Goal: Transaction & Acquisition: Purchase product/service

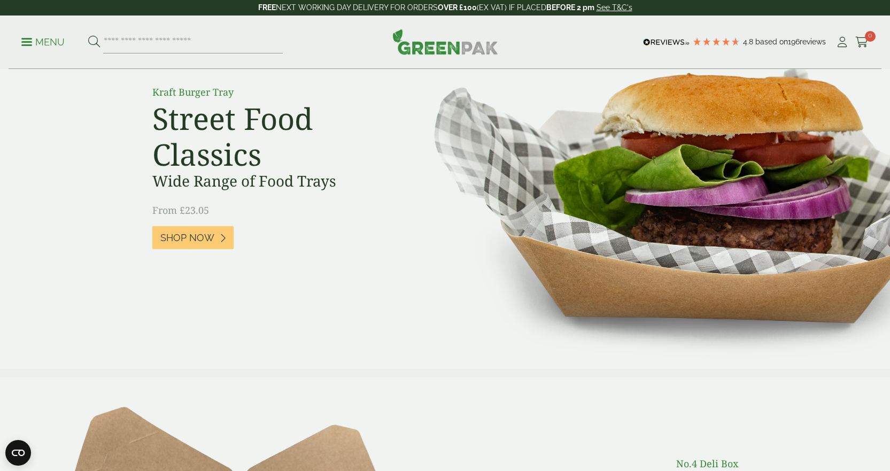
scroll to position [89, 0]
click at [28, 43] on p "Menu" at bounding box center [42, 42] width 43 height 13
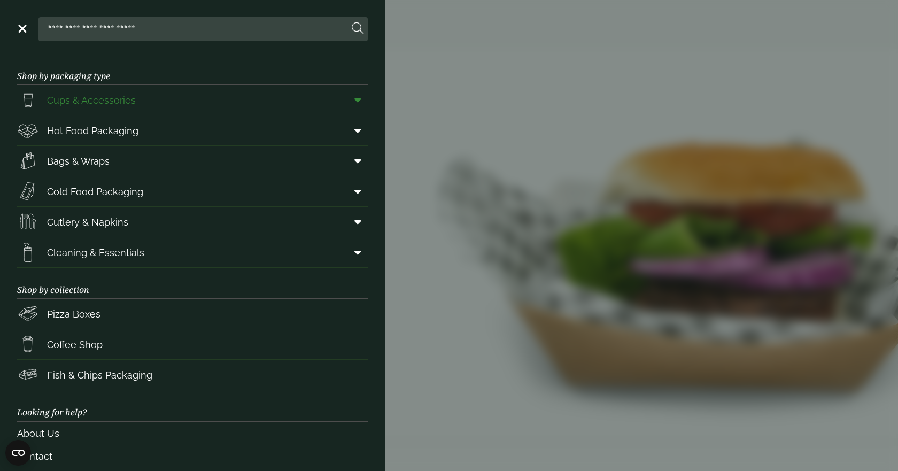
click at [86, 102] on span "Cups & Accessories" at bounding box center [91, 100] width 89 height 14
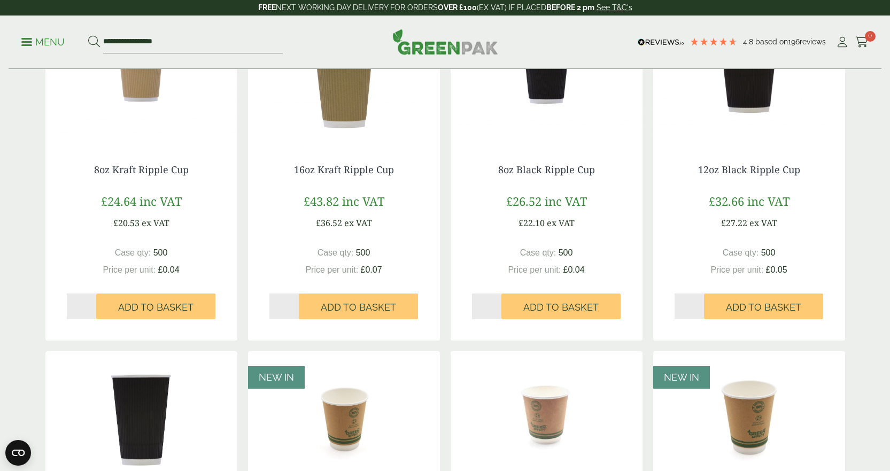
scroll to position [624, 0]
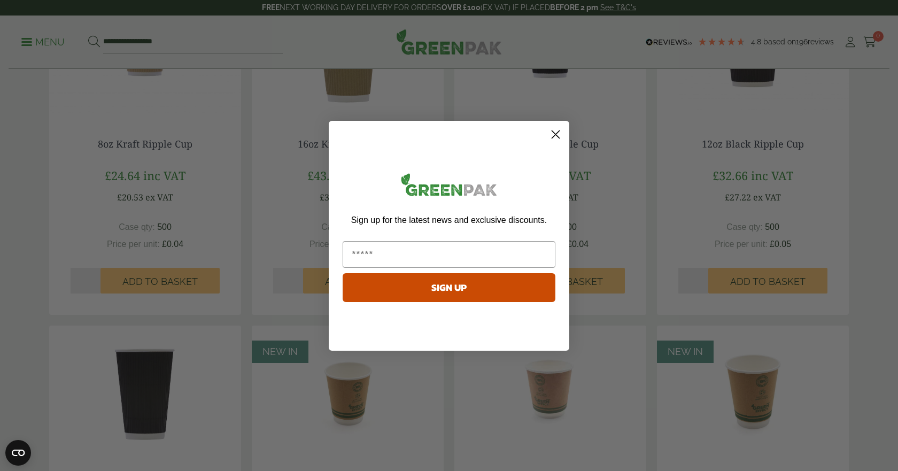
click at [553, 135] on circle "Close dialog" at bounding box center [556, 134] width 18 height 18
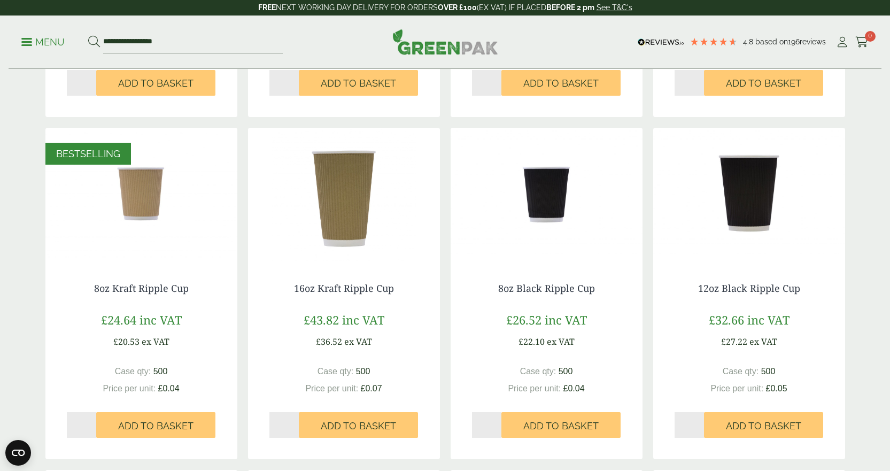
scroll to position [445, 0]
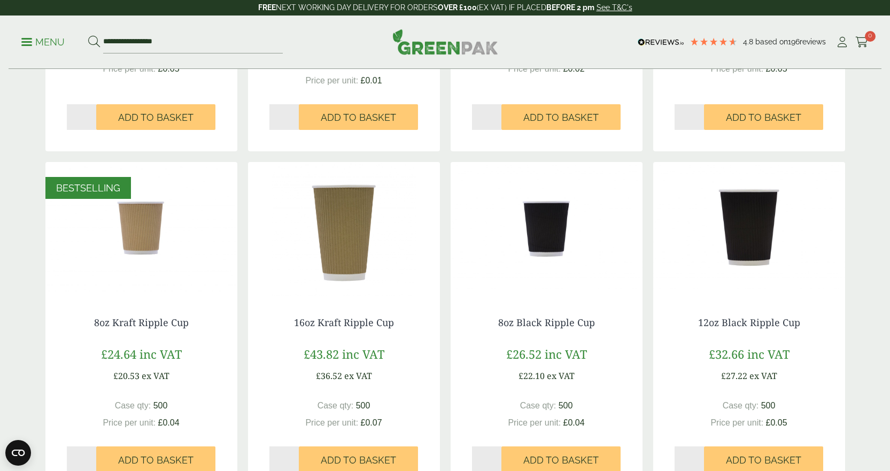
click at [544, 173] on img at bounding box center [546, 229] width 192 height 134
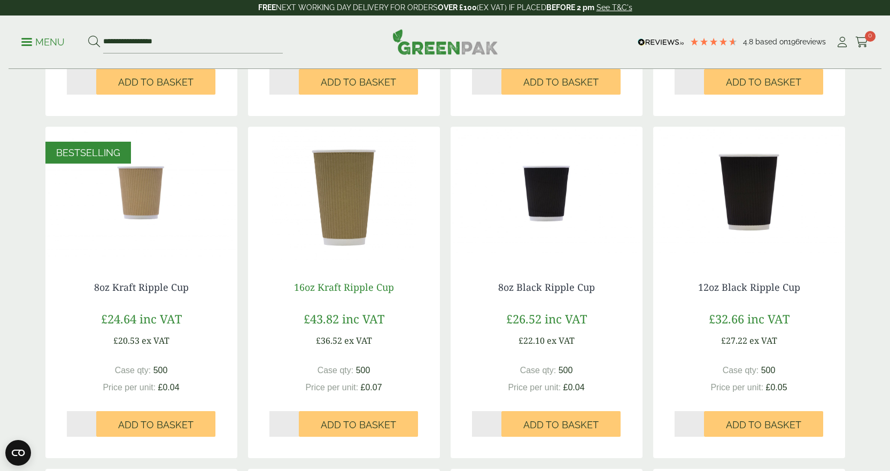
scroll to position [534, 0]
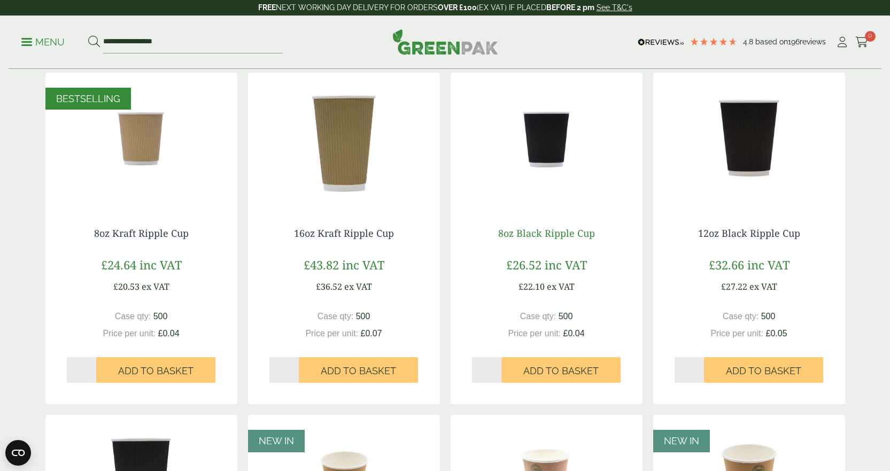
click at [549, 232] on link "8oz Black Ripple Cup" at bounding box center [546, 233] width 97 height 13
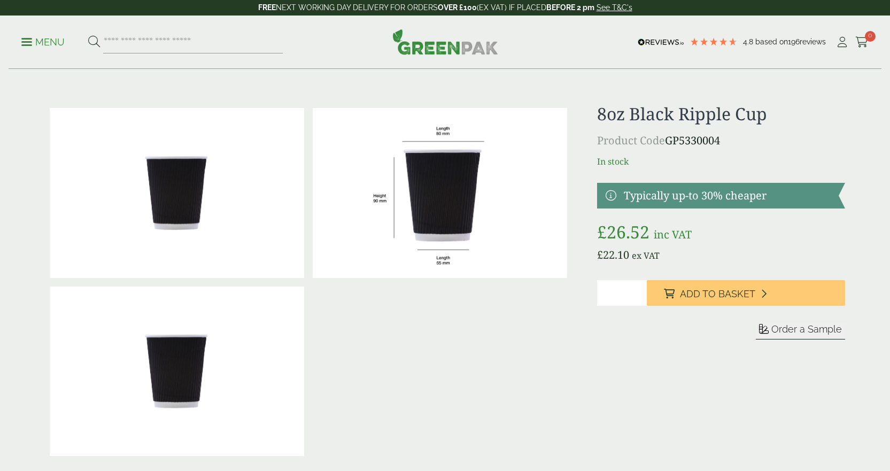
click at [184, 194] on img at bounding box center [177, 193] width 254 height 170
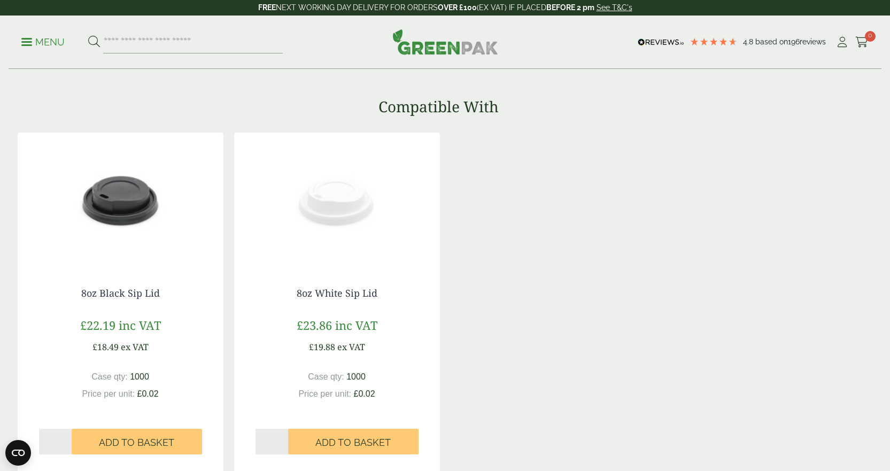
scroll to position [802, 0]
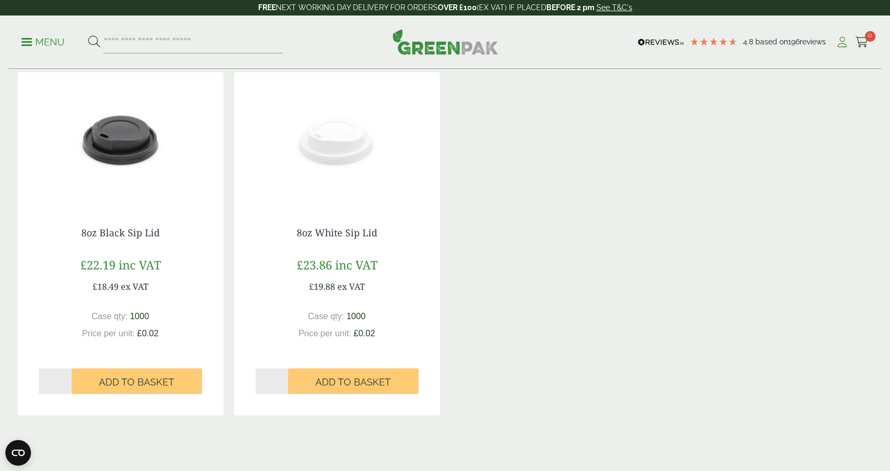
click at [848, 42] on icon at bounding box center [841, 42] width 13 height 11
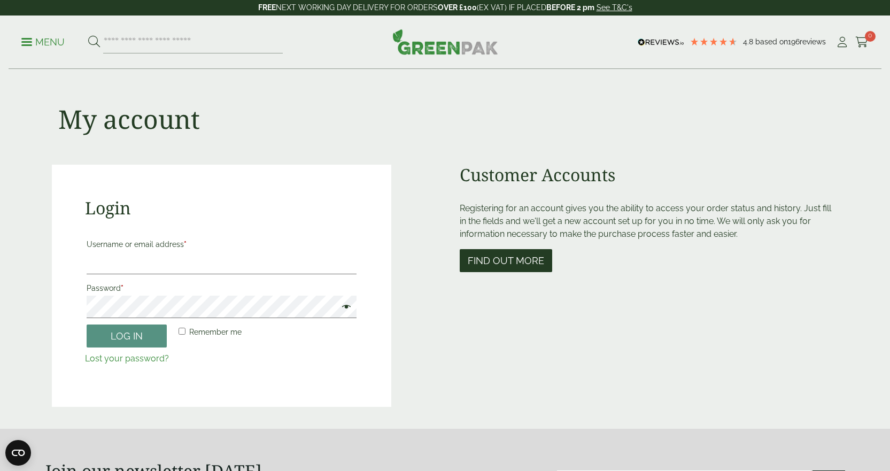
click at [506, 261] on button "Find out more" at bounding box center [506, 260] width 92 height 23
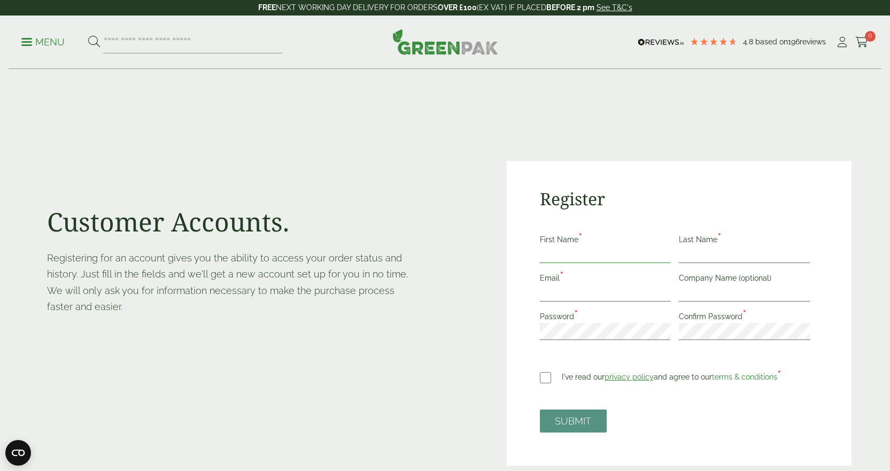
click at [561, 252] on input "First Name *" at bounding box center [605, 254] width 131 height 17
type input "*****"
type input "*******"
type input "**********"
drag, startPoint x: 757, startPoint y: 291, endPoint x: 666, endPoint y: 301, distance: 91.4
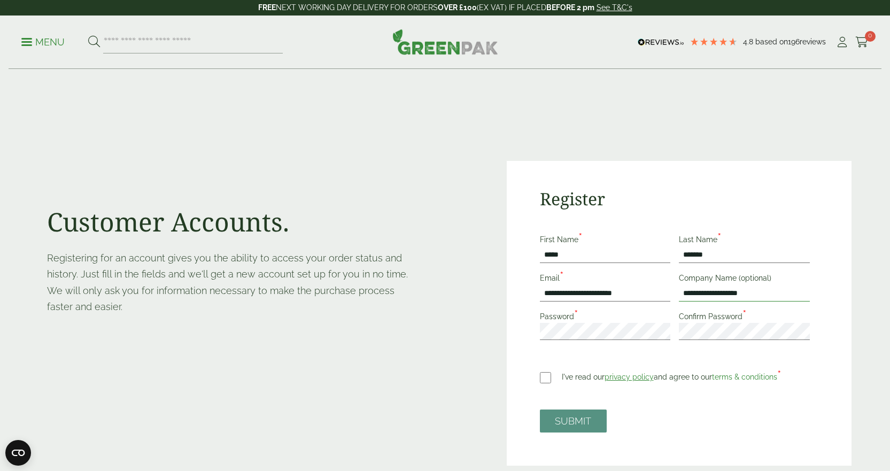
click at [666, 301] on div "**********" at bounding box center [679, 290] width 278 height 115
type input "**********"
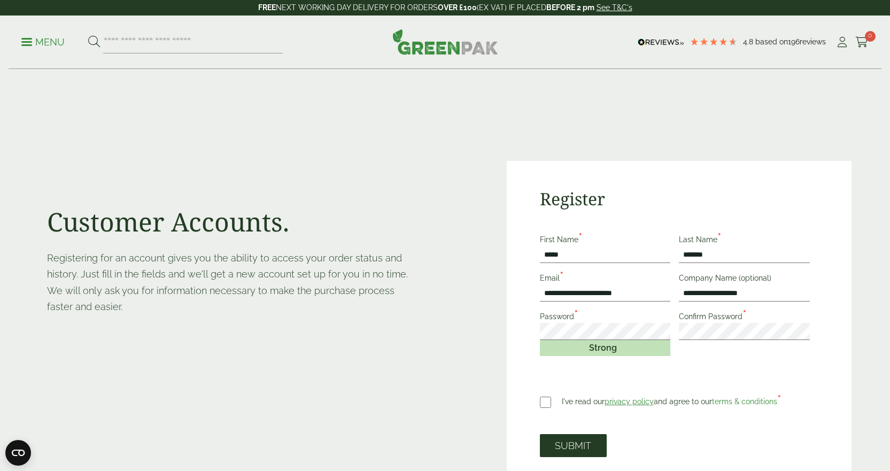
click at [570, 452] on button "SUBMIT" at bounding box center [573, 445] width 67 height 23
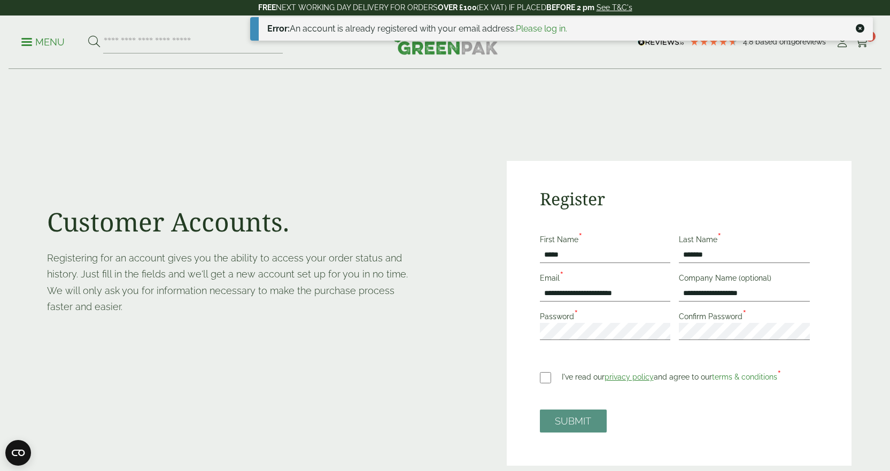
click at [531, 29] on link "Please log in." at bounding box center [541, 29] width 51 height 10
click at [552, 31] on link "Please log in." at bounding box center [541, 29] width 51 height 10
click at [852, 23] on ul "Error: An account is already registered with your email address. Please log in." at bounding box center [561, 29] width 623 height 24
click at [865, 29] on ul "Error: An account is already registered with your email address. Please log in." at bounding box center [561, 29] width 623 height 24
click at [861, 26] on icon at bounding box center [860, 28] width 9 height 9
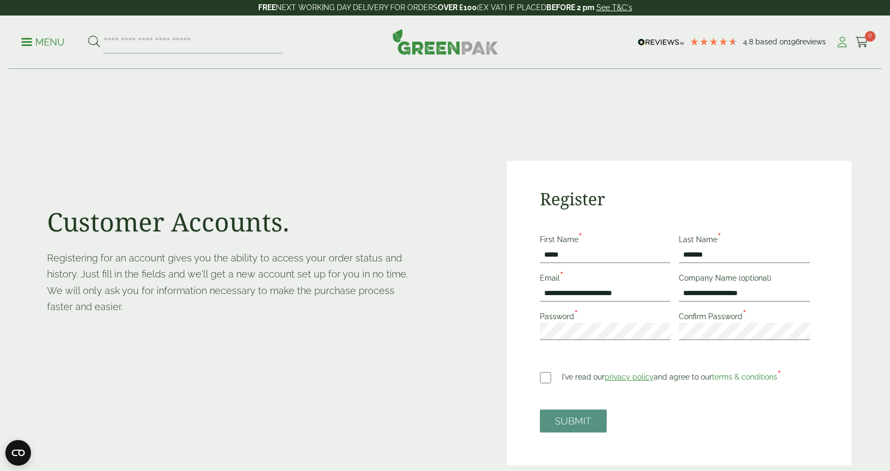
click at [845, 41] on icon at bounding box center [841, 42] width 13 height 11
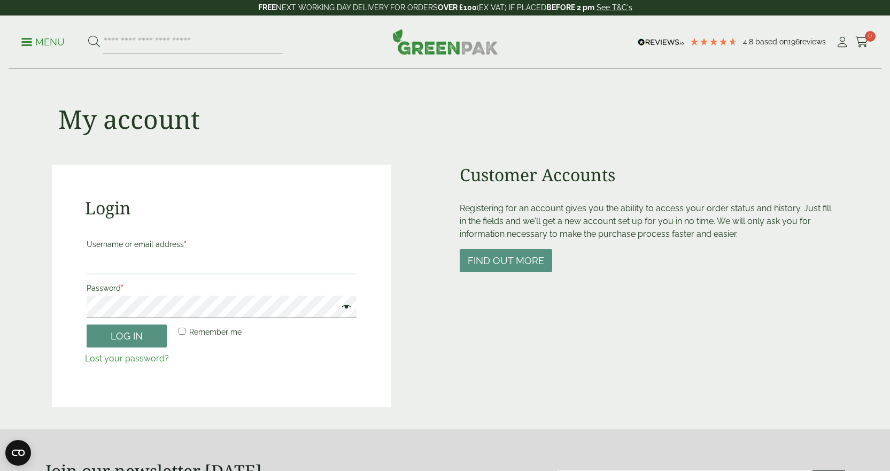
click at [100, 263] on input "Username or email address *" at bounding box center [222, 263] width 270 height 22
type input "**********"
click at [120, 347] on button "Log in" at bounding box center [127, 335] width 80 height 23
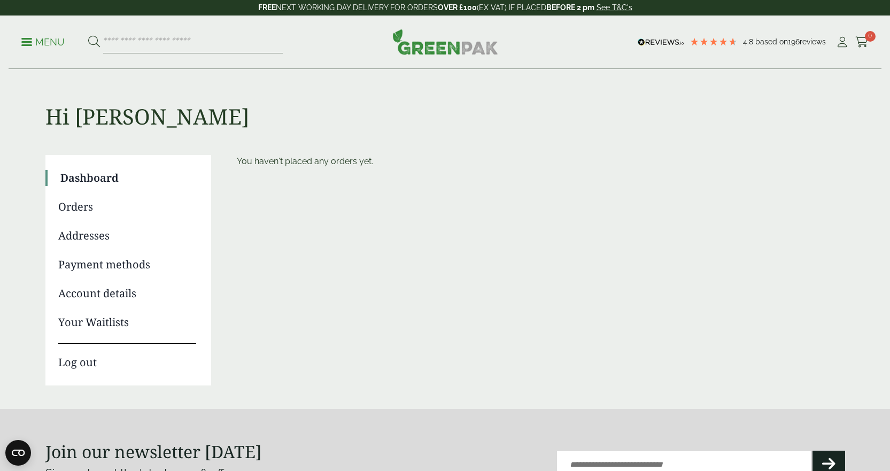
click at [71, 207] on link "Orders" at bounding box center [127, 207] width 138 height 16
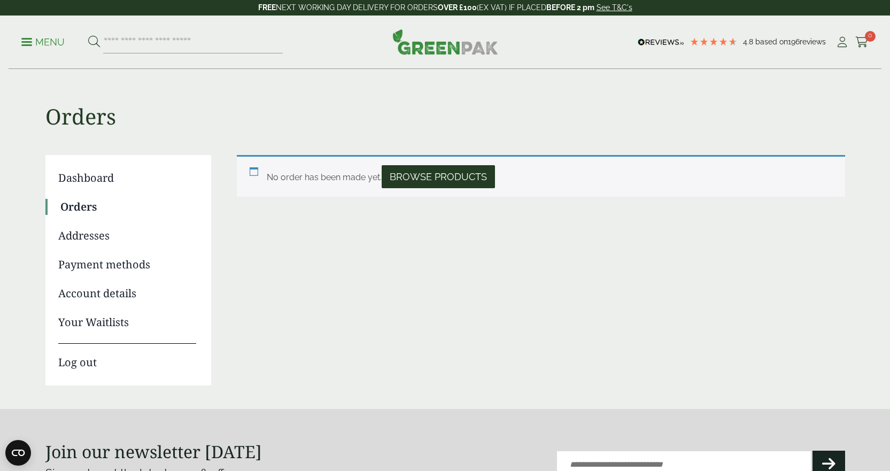
click at [26, 39] on link "Menu" at bounding box center [42, 41] width 43 height 11
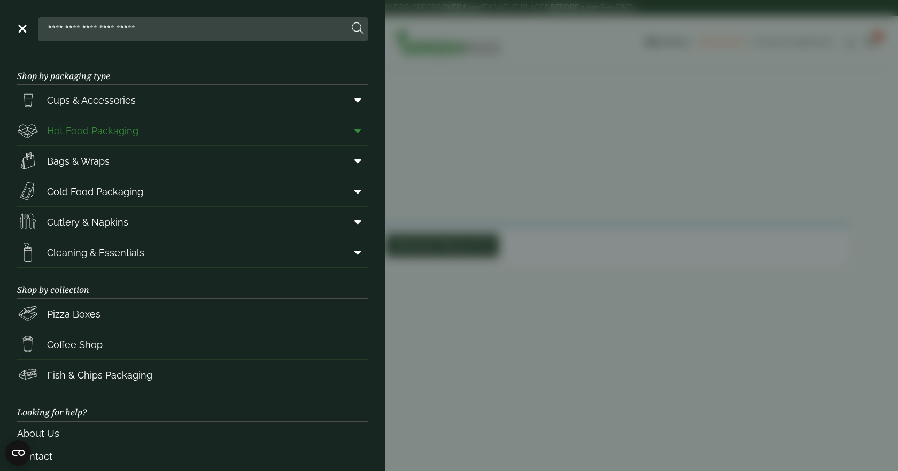
click at [145, 133] on link "Hot Food Packaging" at bounding box center [192, 130] width 351 height 30
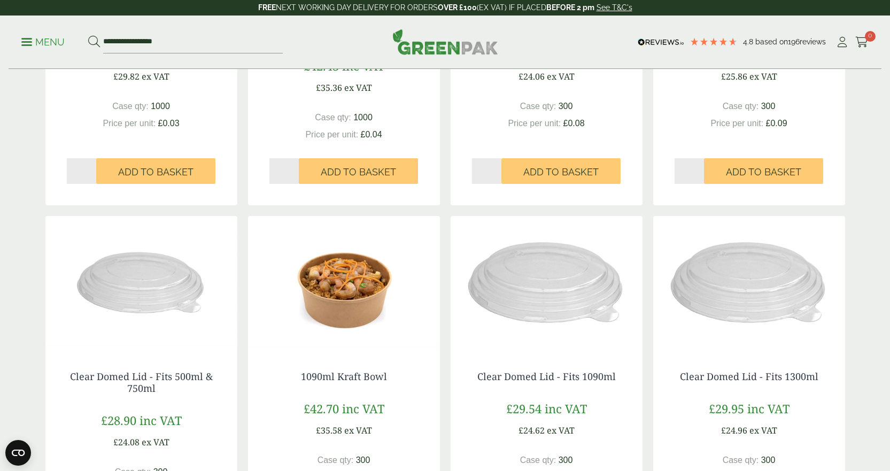
scroll to position [891, 0]
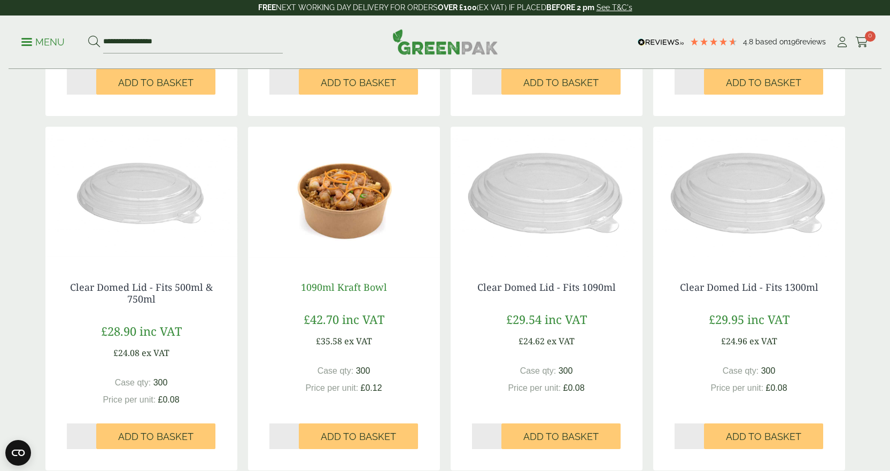
click at [338, 284] on link "1090ml Kraft Bowl" at bounding box center [344, 287] width 86 height 13
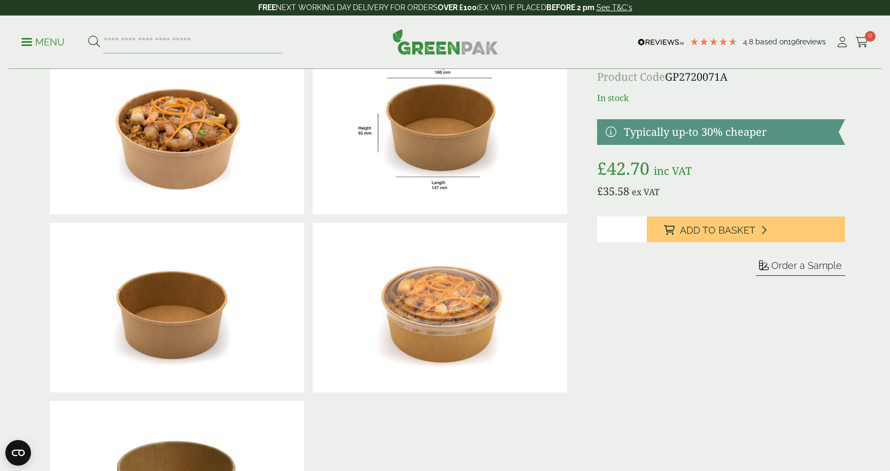
scroll to position [89, 0]
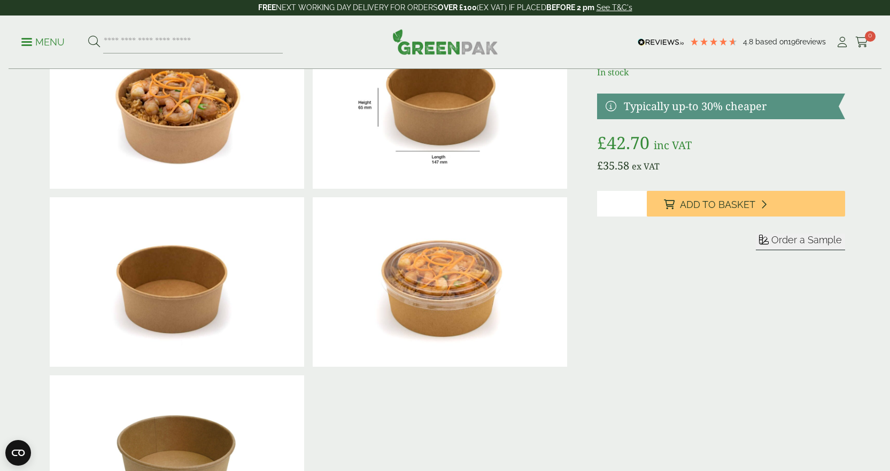
click at [781, 240] on span "Order a Sample" at bounding box center [806, 239] width 71 height 11
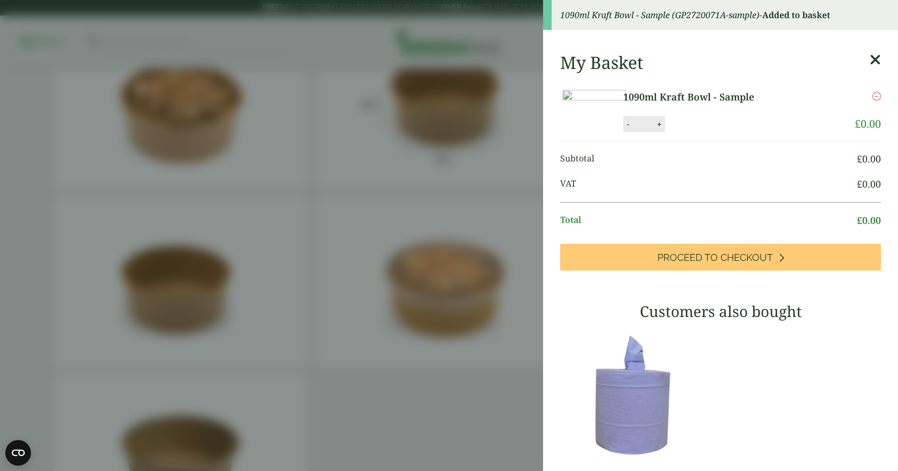
click at [664, 129] on button "+" at bounding box center [659, 124] width 11 height 9
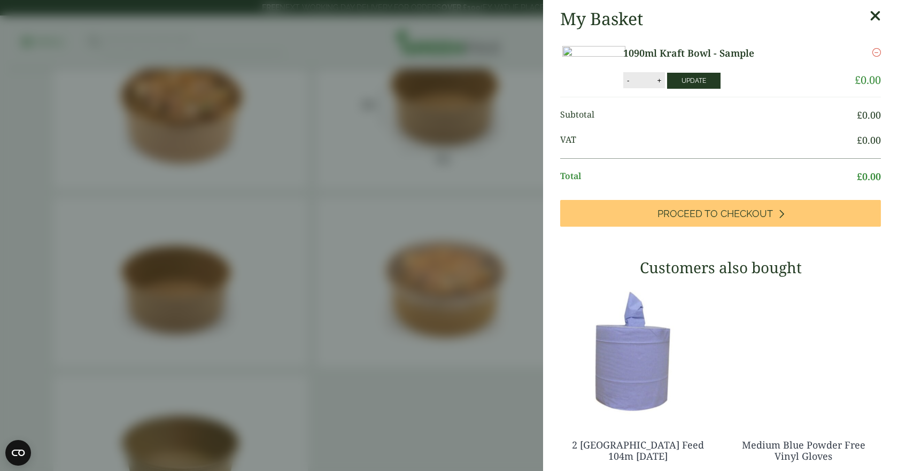
click at [720, 89] on button "Update" at bounding box center [693, 81] width 53 height 16
type input "*"
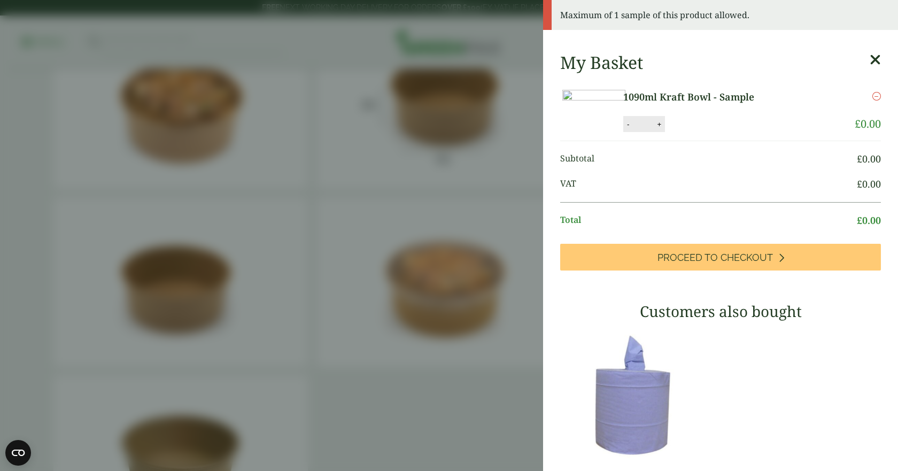
click at [869, 59] on icon at bounding box center [874, 59] width 11 height 15
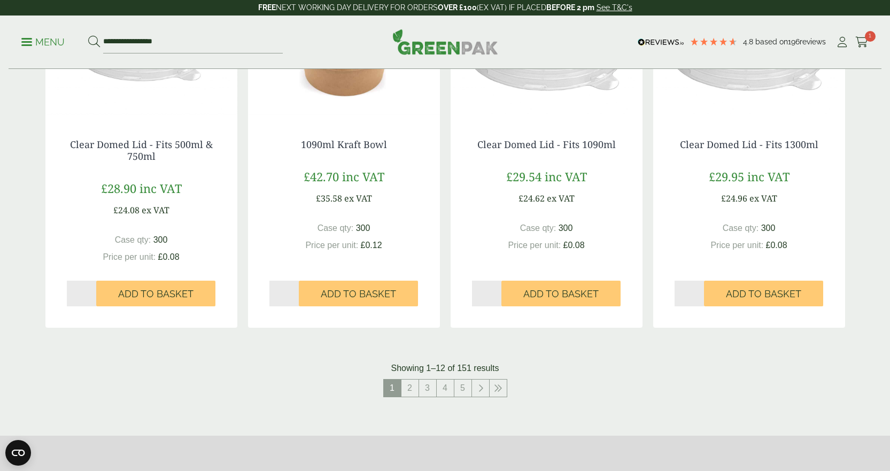
scroll to position [1069, 0]
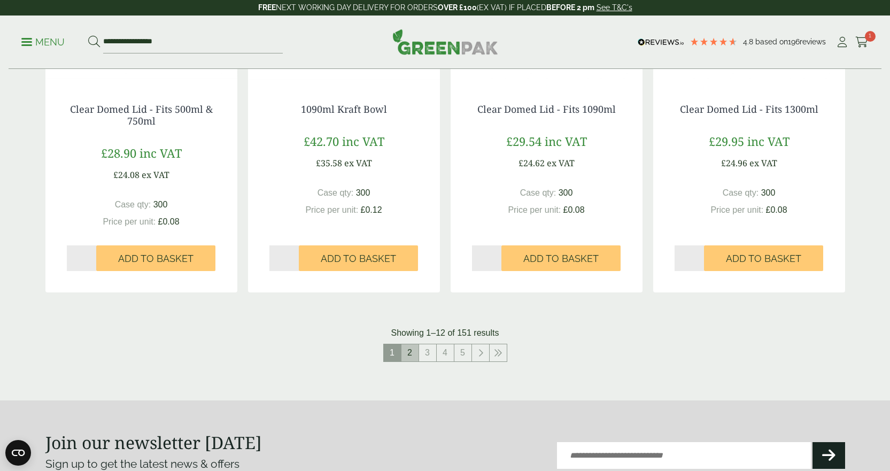
click at [409, 351] on link "2" at bounding box center [409, 352] width 17 height 17
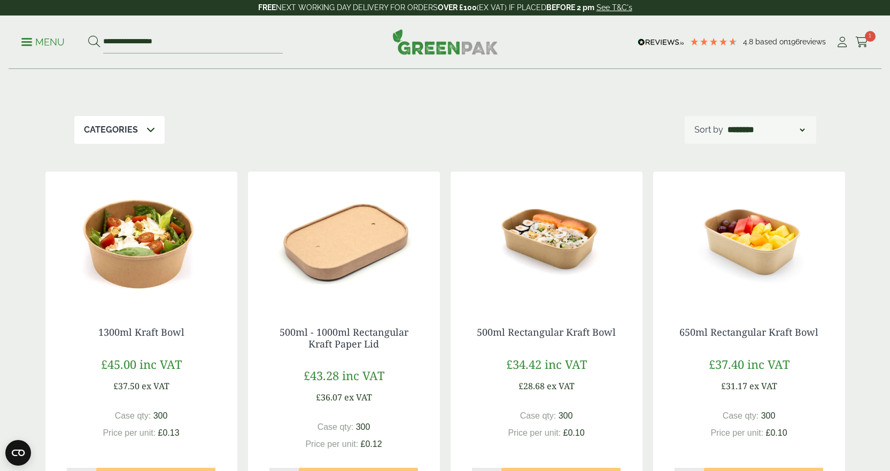
scroll to position [178, 0]
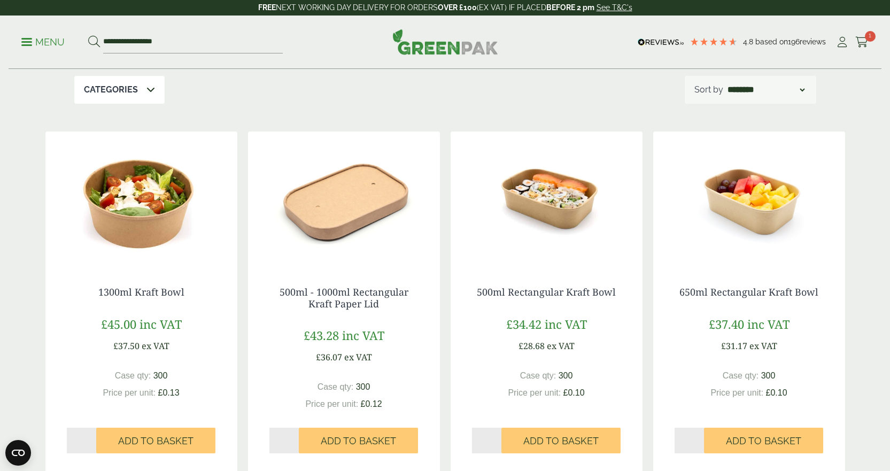
click at [161, 220] on img at bounding box center [141, 198] width 192 height 134
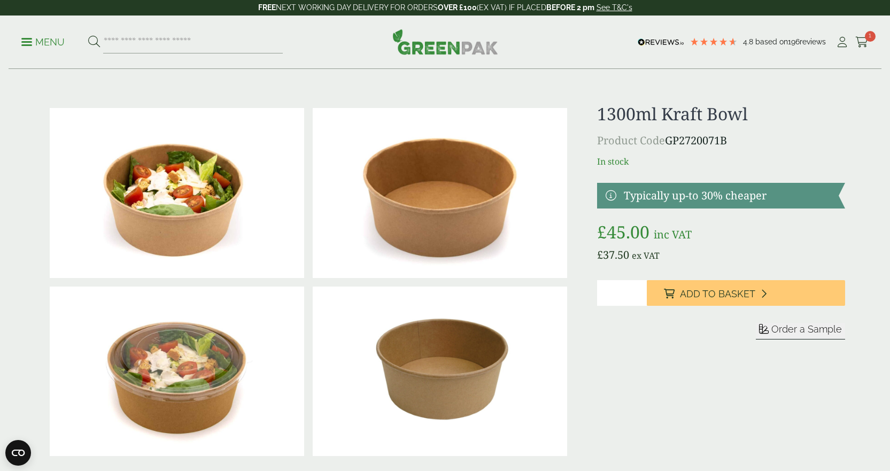
click at [791, 325] on span "Order a Sample" at bounding box center [806, 328] width 71 height 11
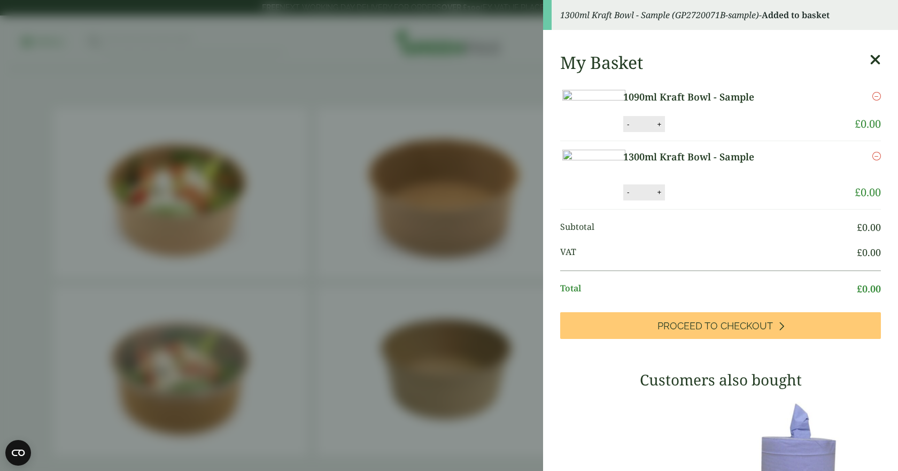
click at [664, 129] on button "+" at bounding box center [659, 124] width 11 height 9
click at [720, 133] on button "Update" at bounding box center [693, 124] width 53 height 16
type input "*"
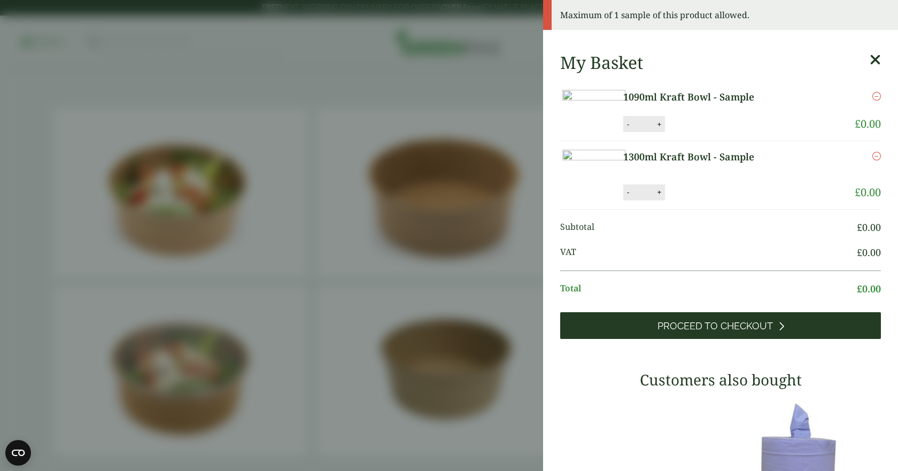
click at [732, 332] on span "Proceed to Checkout" at bounding box center [714, 326] width 115 height 12
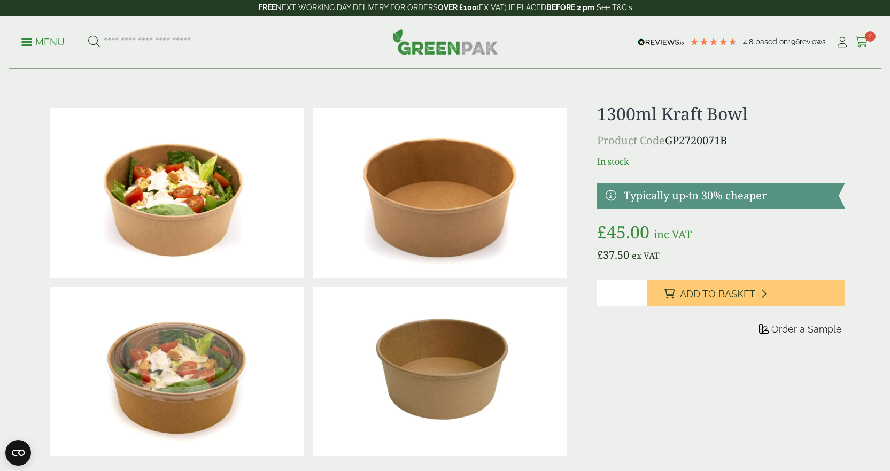
click at [861, 41] on icon at bounding box center [861, 42] width 13 height 11
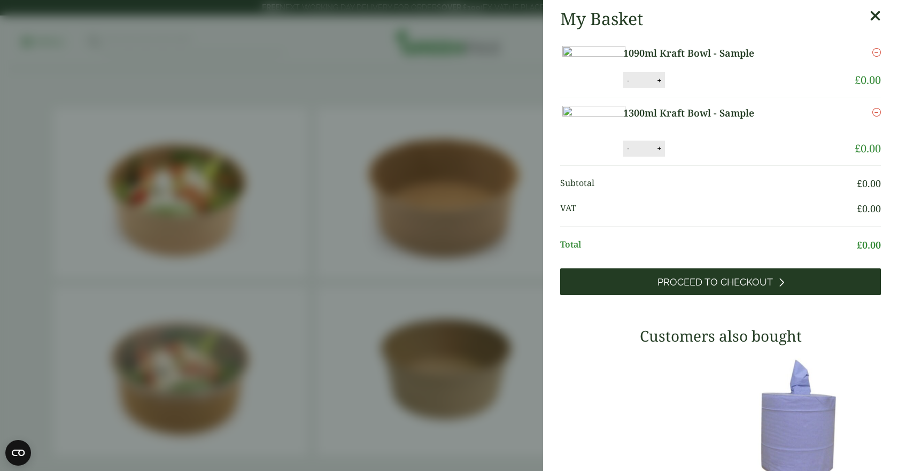
click at [706, 288] on span "Proceed to Checkout" at bounding box center [714, 282] width 115 height 12
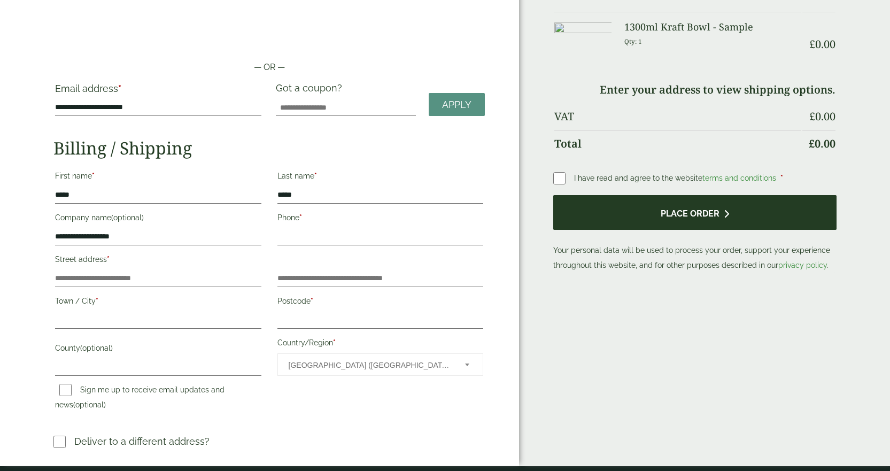
scroll to position [89, 0]
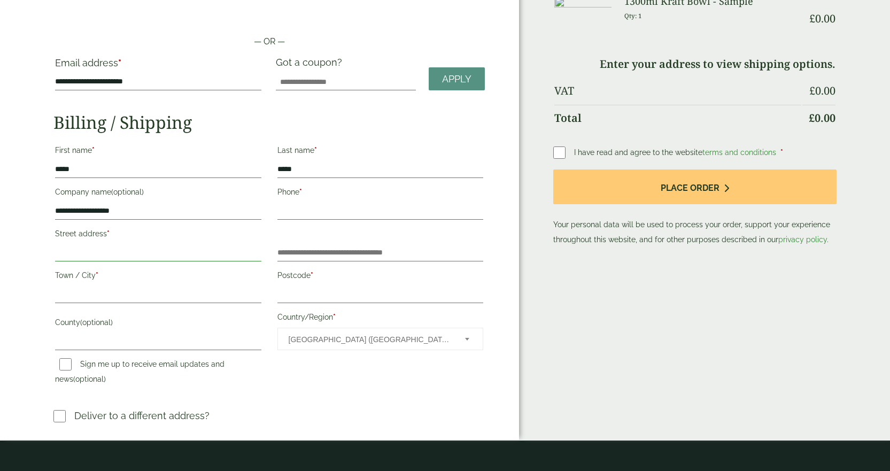
click at [110, 255] on input "Street address *" at bounding box center [158, 252] width 206 height 17
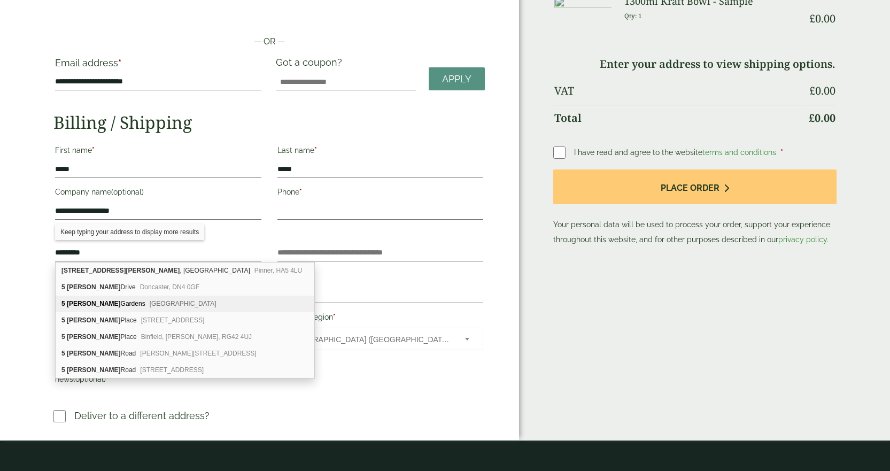
click at [118, 303] on div "5 Dunford Gardens Newcastle upon Tyne, NE5 1LT" at bounding box center [185, 304] width 259 height 17
type input "**********"
type input "*******"
type input "**********"
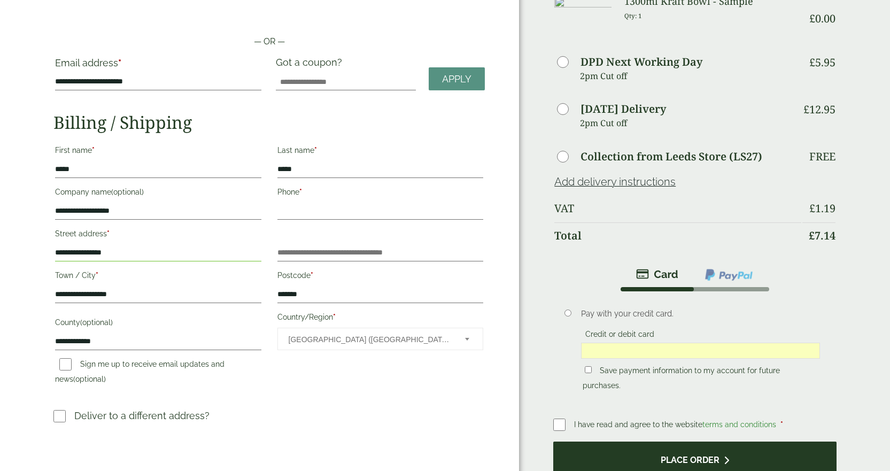
click at [686, 457] on button "Place order" at bounding box center [694, 458] width 283 height 35
click at [695, 459] on button "Place order" at bounding box center [694, 458] width 283 height 35
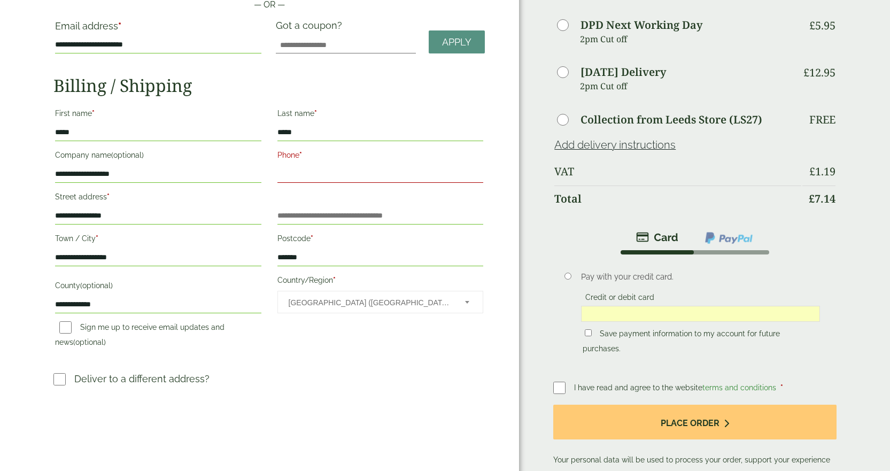
scroll to position [178, 0]
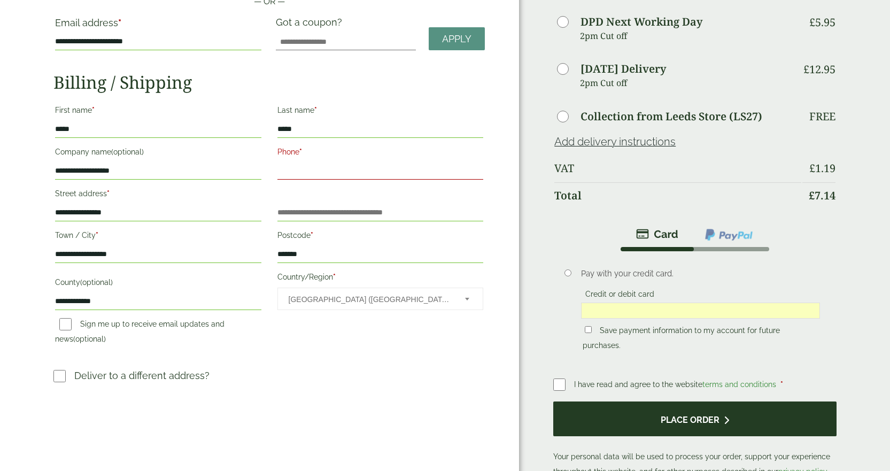
click at [619, 409] on button "Place order" at bounding box center [694, 418] width 283 height 35
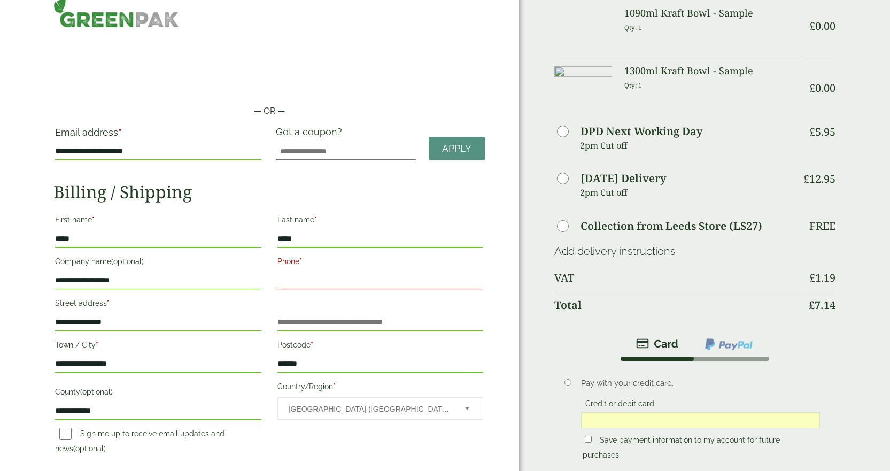
scroll to position [89, 0]
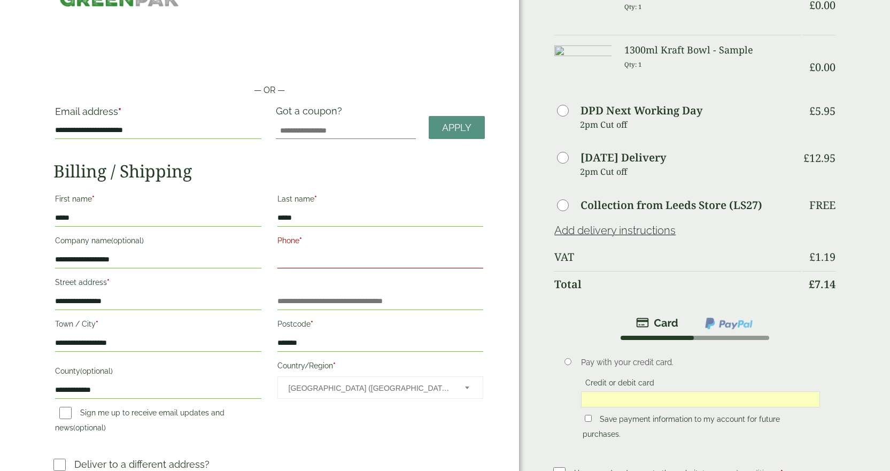
click at [314, 246] on label "Phone *" at bounding box center [380, 242] width 206 height 18
click at [314, 251] on input "Phone *" at bounding box center [380, 259] width 206 height 17
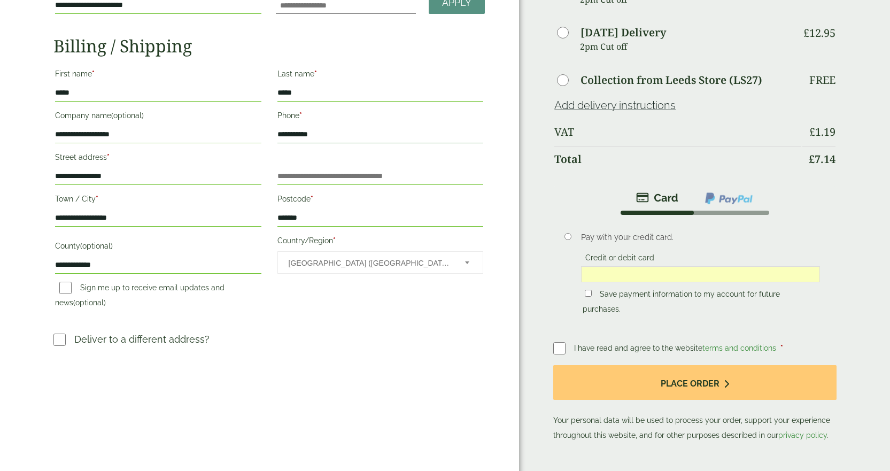
scroll to position [267, 0]
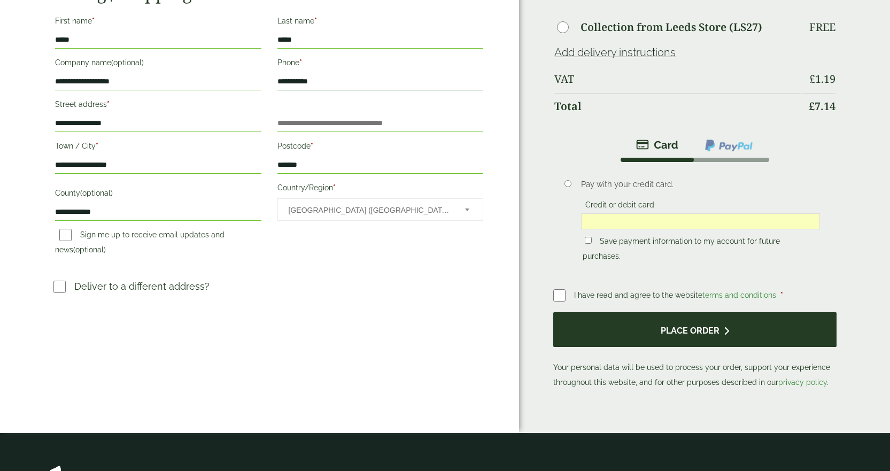
type input "**********"
click at [702, 328] on button "Place order" at bounding box center [694, 329] width 283 height 35
